Goal: Information Seeking & Learning: Learn about a topic

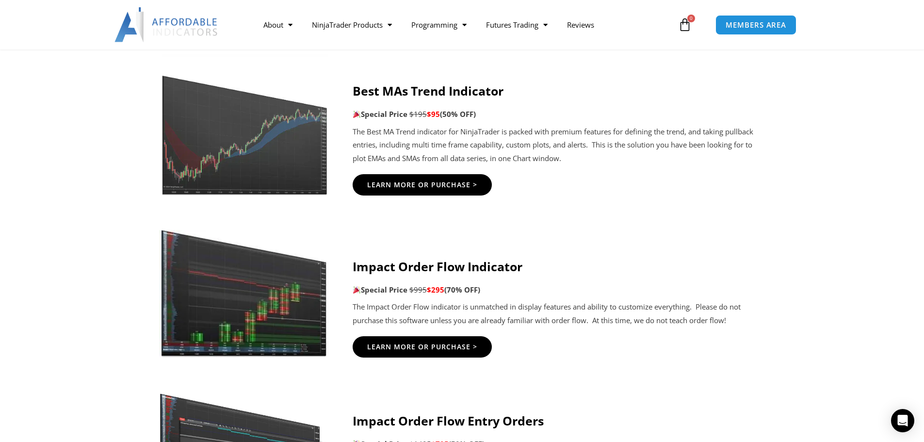
scroll to position [1941, 0]
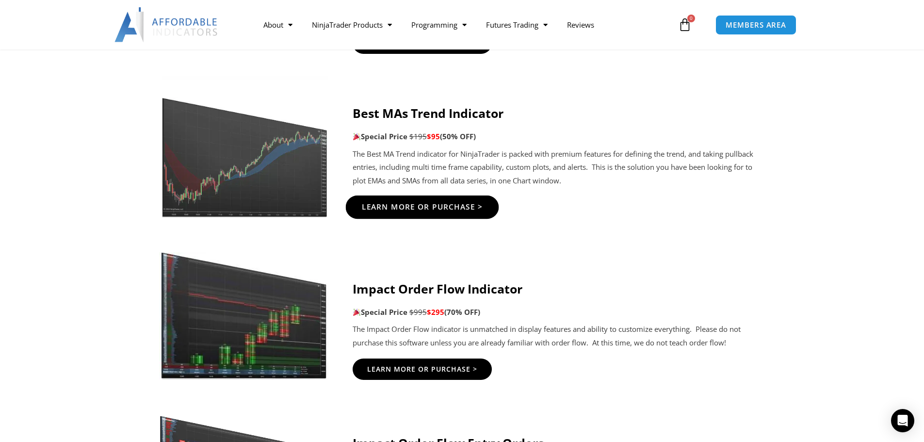
click at [433, 206] on span "Learn More Or Purchase >" at bounding box center [422, 206] width 121 height 7
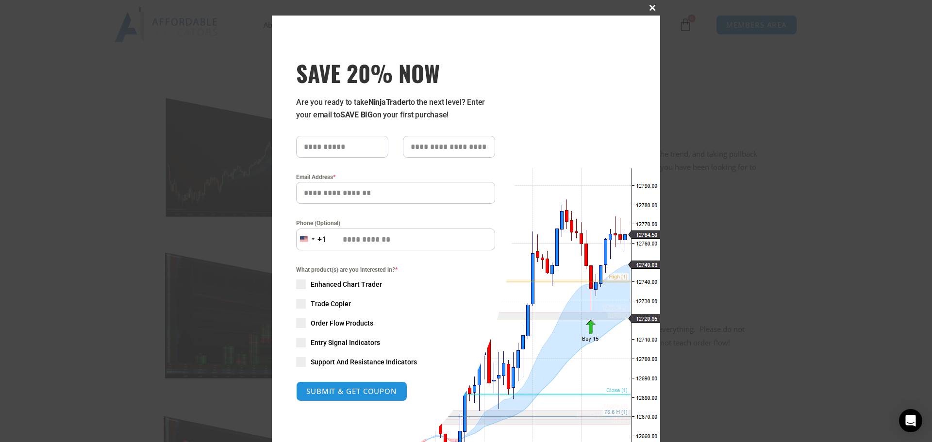
click at [649, 1] on button "Close this module" at bounding box center [652, 8] width 16 height 16
